Goal: Information Seeking & Learning: Find specific page/section

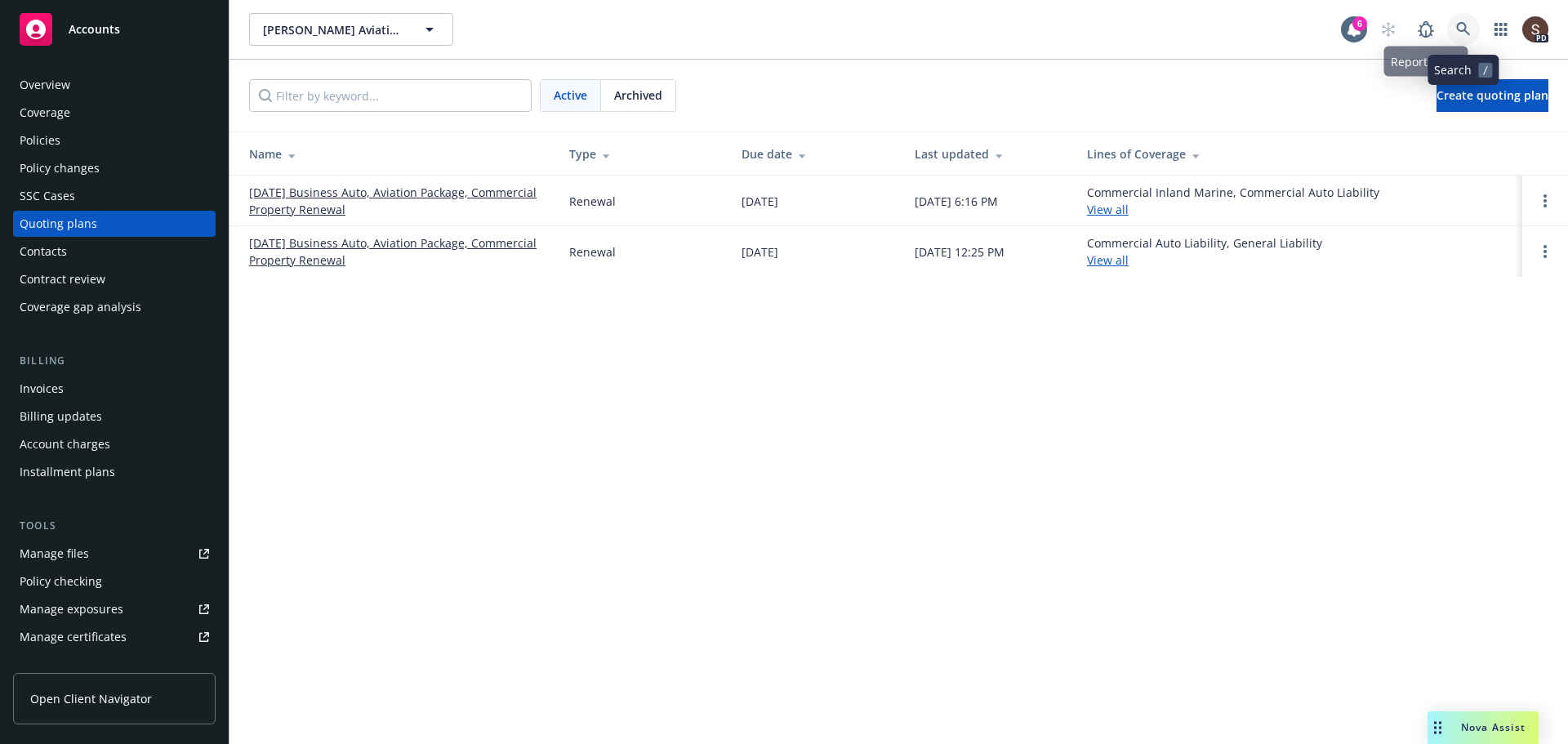
click at [1479, 27] on link at bounding box center [1464, 29] width 33 height 33
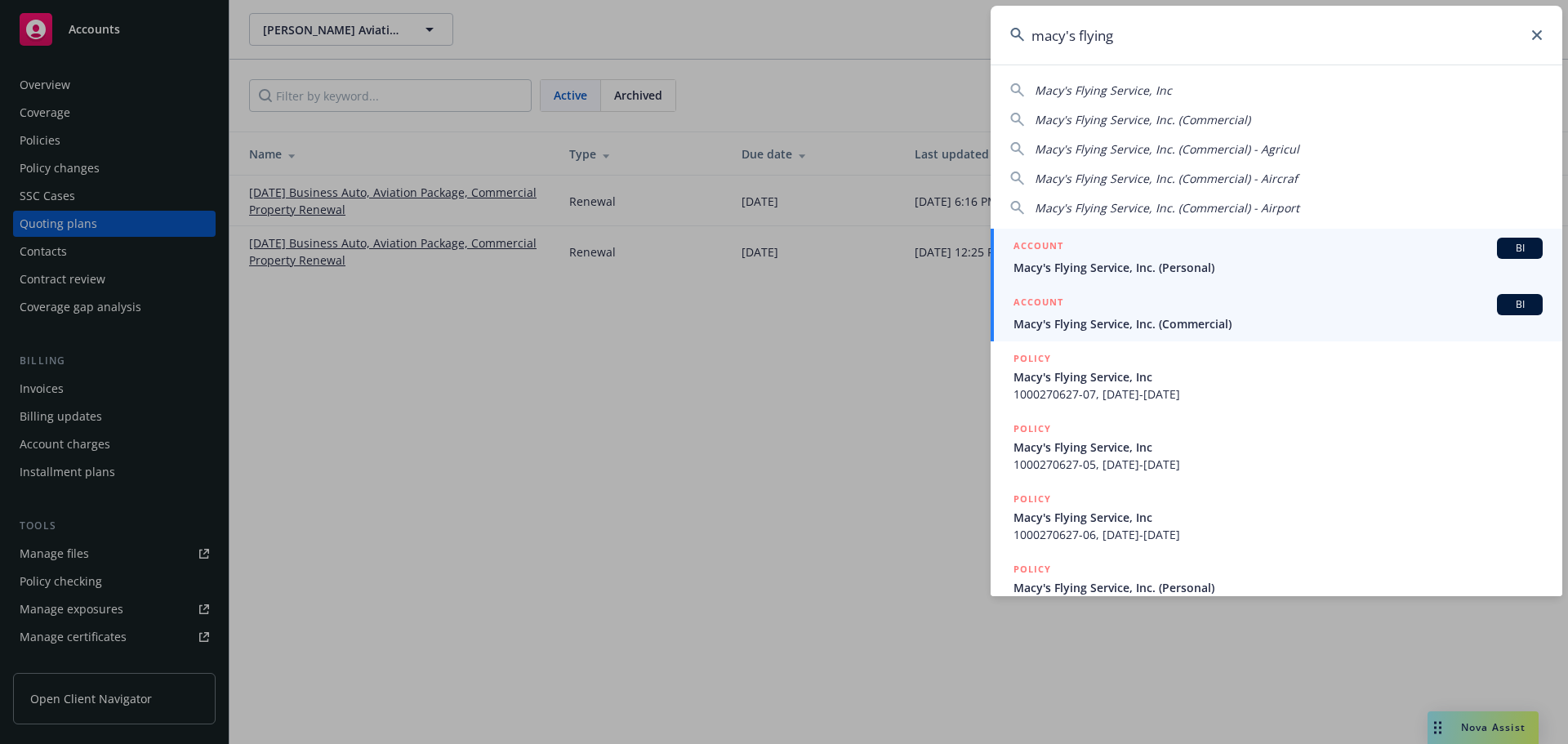
type input "macy's flying"
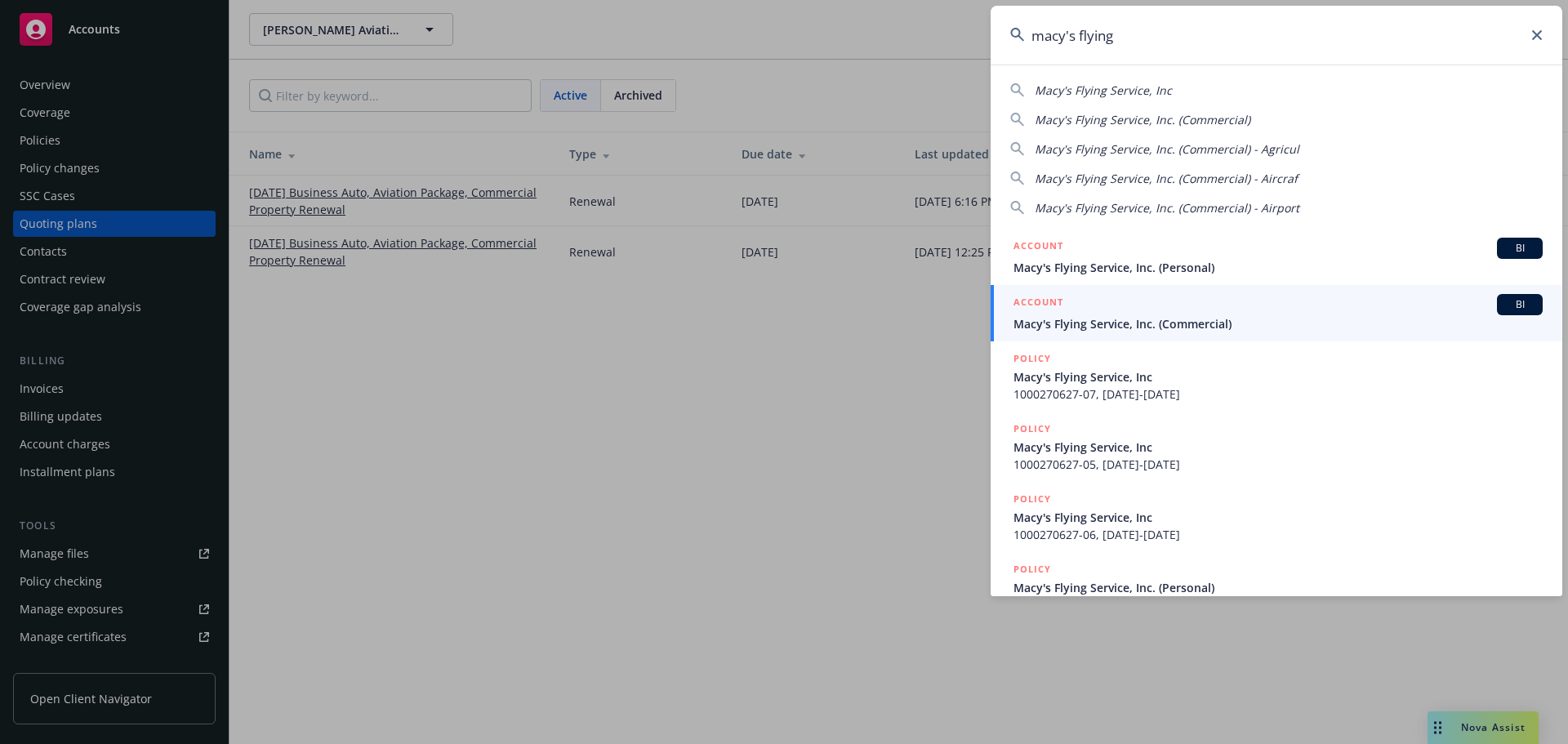
click at [1095, 316] on span "Macy's Flying Service, Inc. (Commercial)" at bounding box center [1279, 323] width 529 height 17
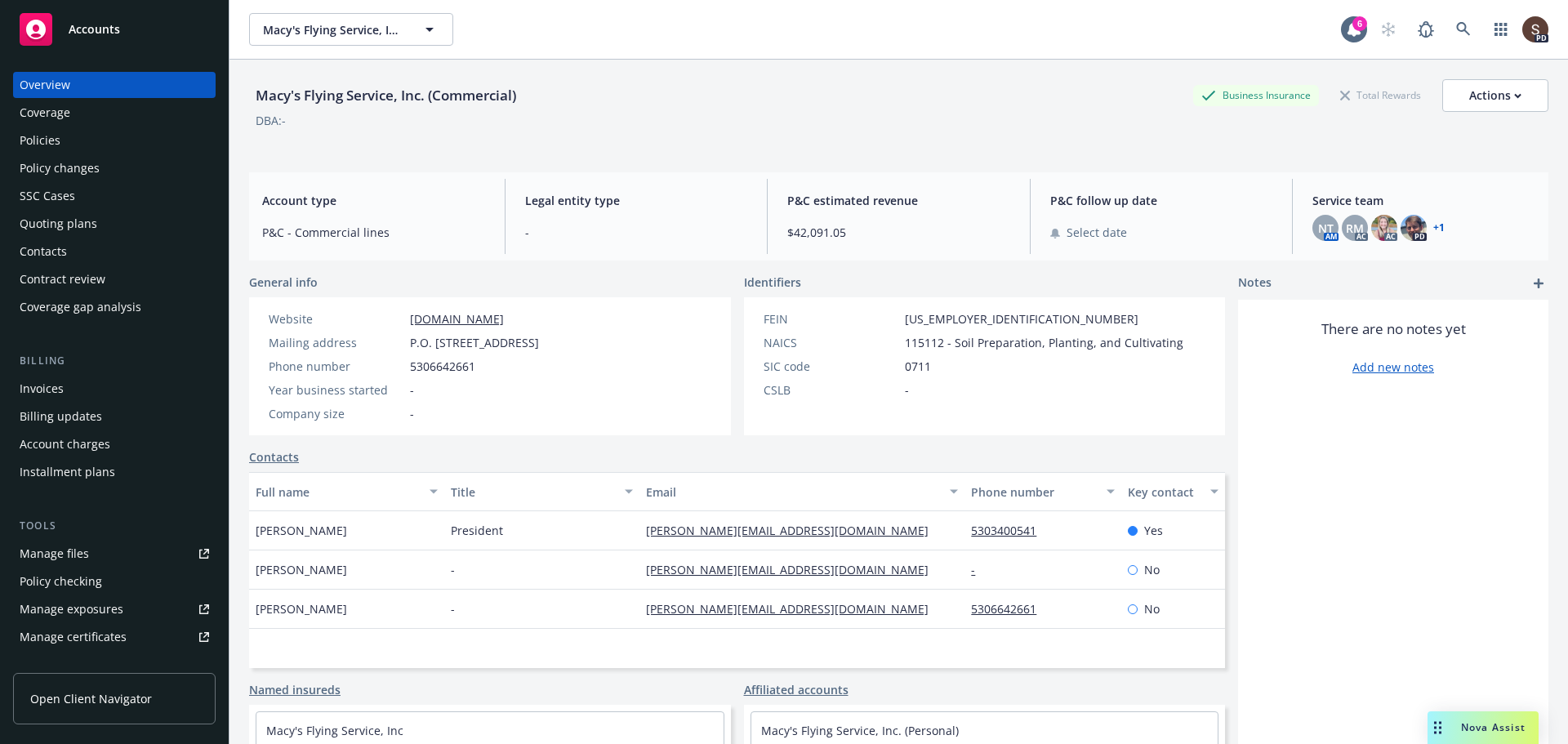
click at [49, 139] on div "Policies" at bounding box center [40, 141] width 41 height 27
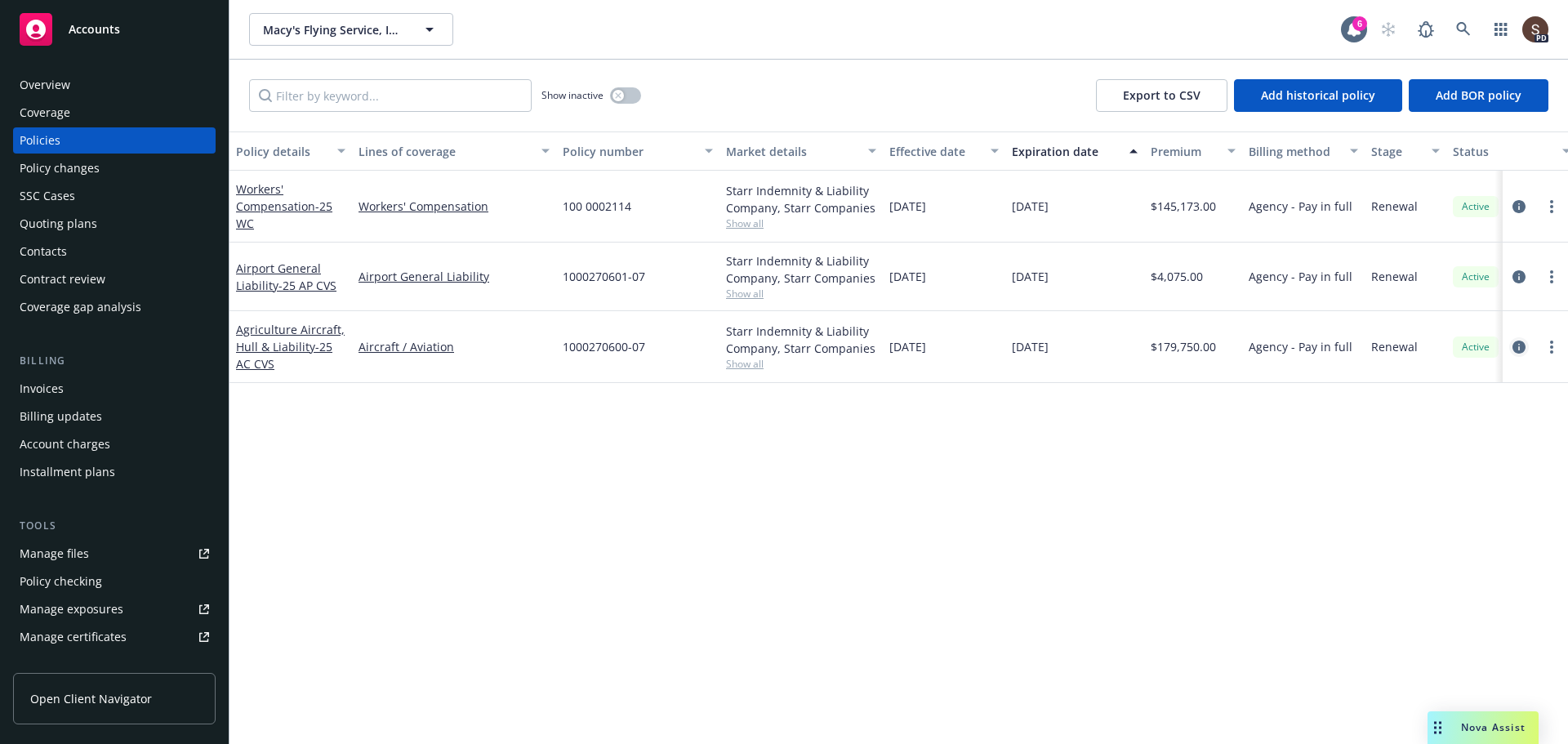
click at [1522, 341] on icon "circleInformation" at bounding box center [1519, 347] width 13 height 13
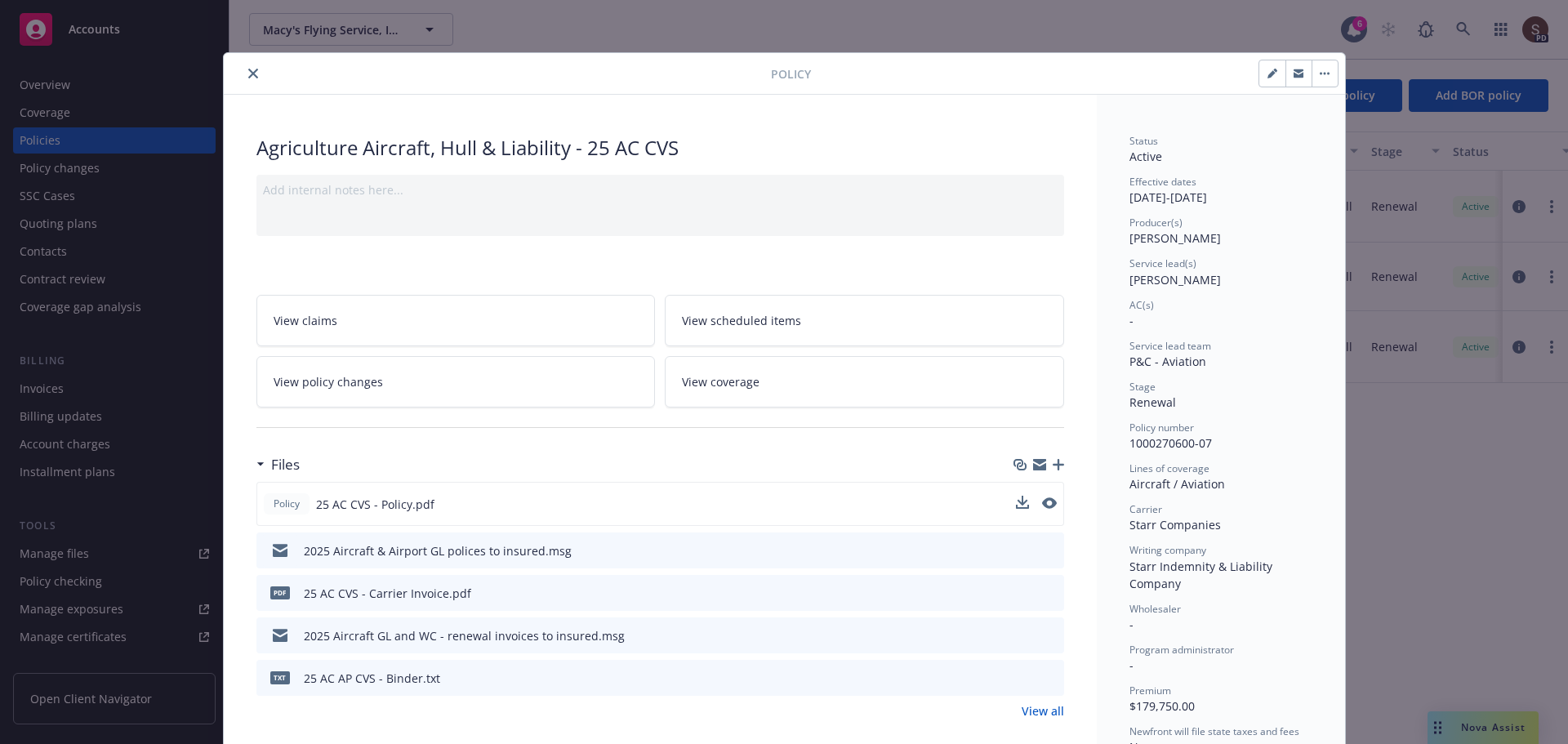
click at [481, 517] on div "Policy 25 AC CVS - Policy.pdf" at bounding box center [660, 504] width 808 height 44
click at [1041, 506] on icon "preview file" at bounding box center [1048, 502] width 15 height 12
click at [243, 66] on button "close" at bounding box center [253, 73] width 19 height 19
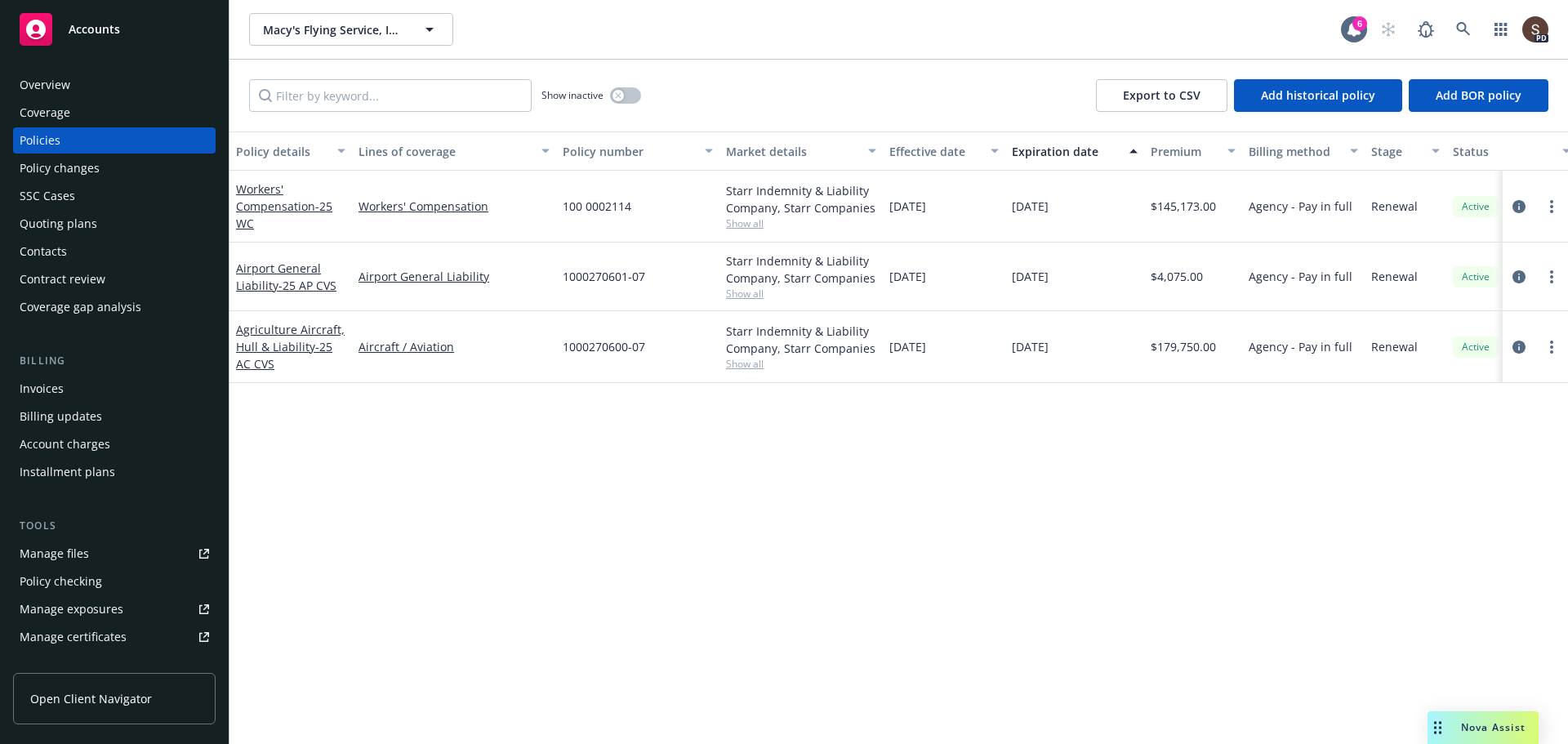
click at [49, 243] on div "Contacts" at bounding box center [43, 252] width 48 height 27
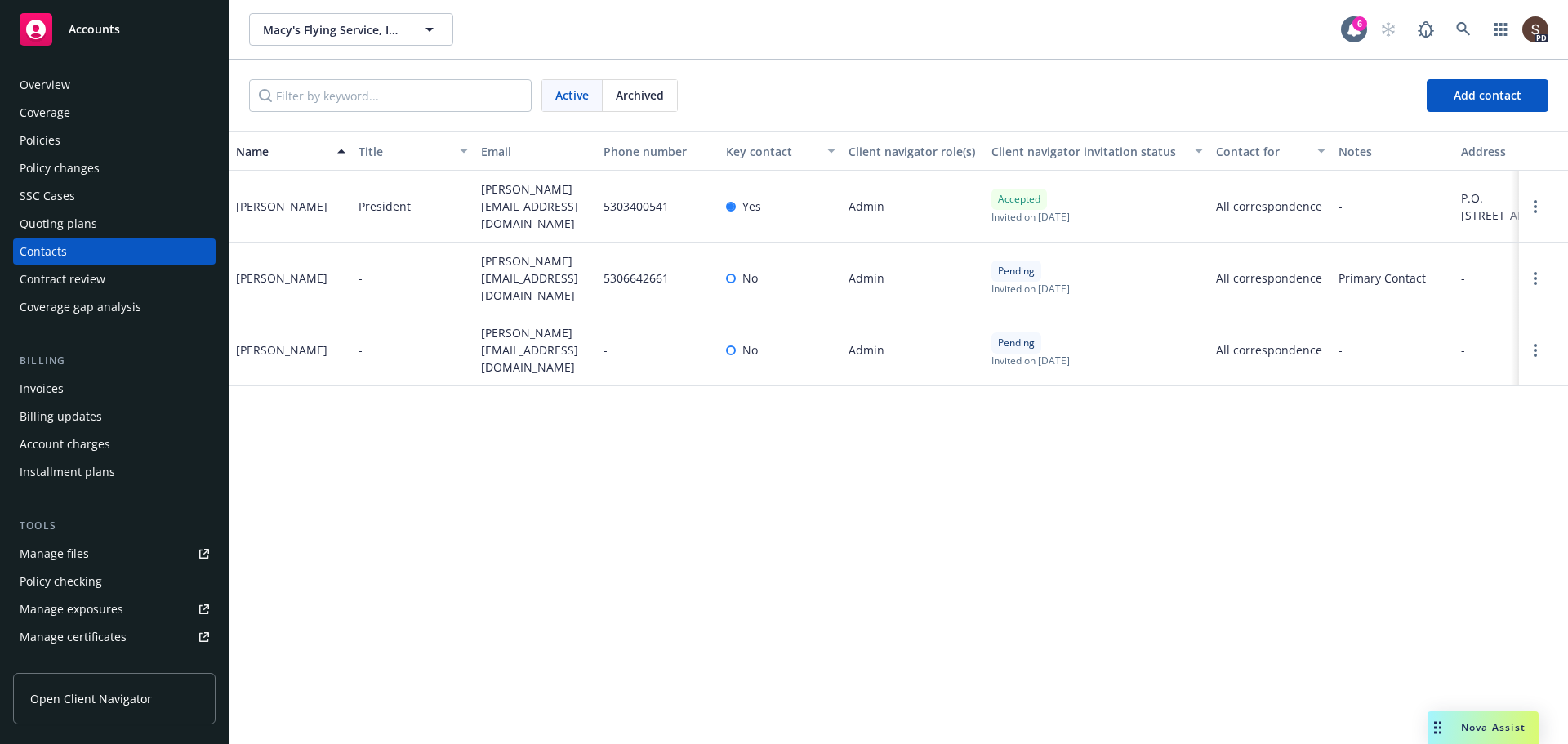
click at [1287, 597] on div "Name Title Email Phone number Key contact Client navigator role(s) Client navig…" at bounding box center [898, 438] width 1339 height 612
